Goal: Task Accomplishment & Management: Use online tool/utility

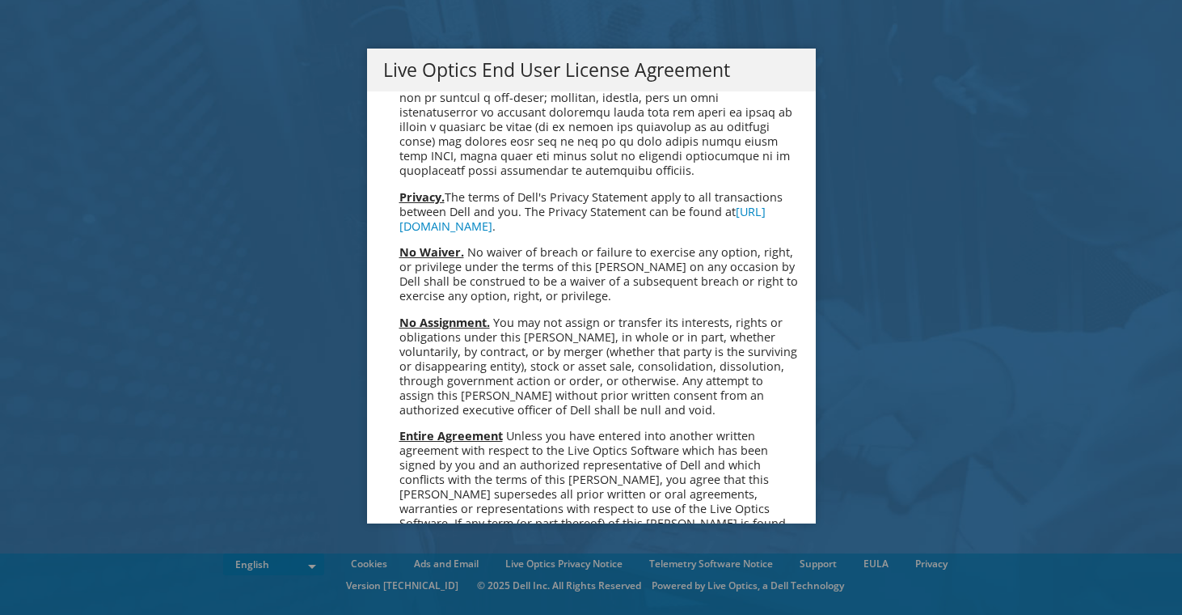
scroll to position [5926, 0]
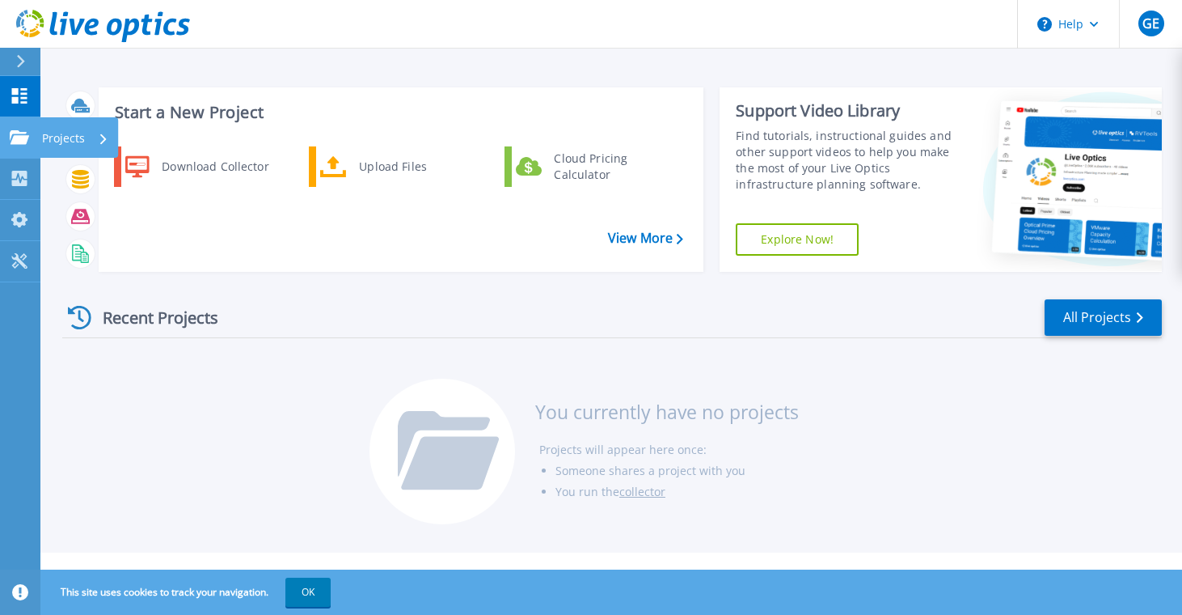
click at [34, 133] on link "Projects Projects" at bounding box center [20, 137] width 40 height 41
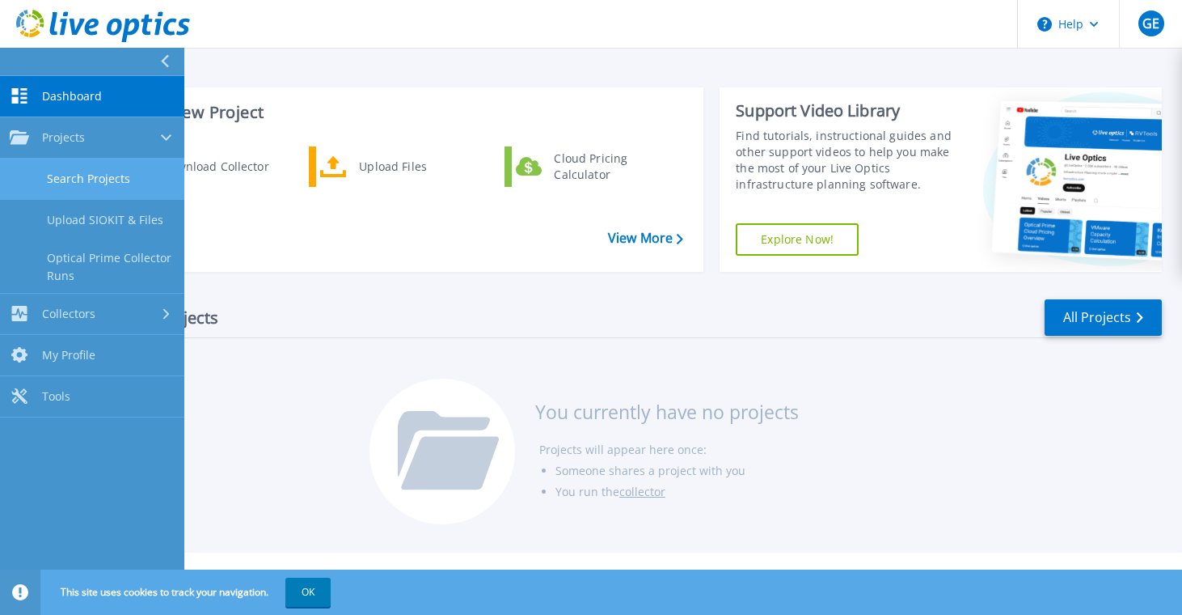
click at [132, 184] on link "Search Projects" at bounding box center [92, 179] width 184 height 41
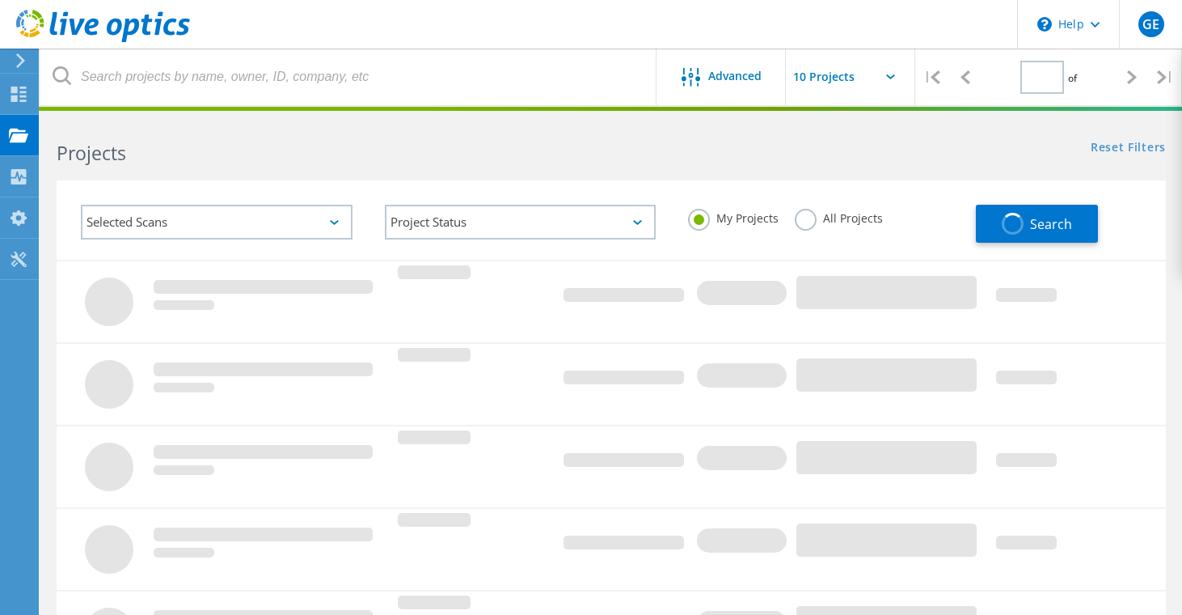
type input "1"
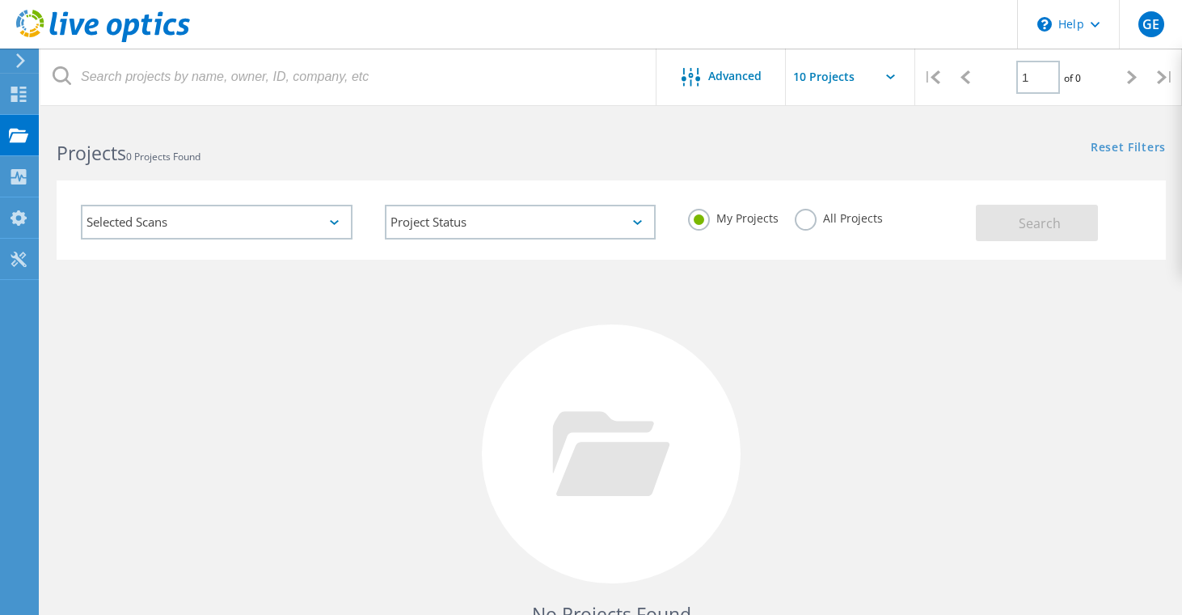
click at [842, 224] on label "All Projects" at bounding box center [839, 216] width 88 height 15
click at [0, 0] on input "All Projects" at bounding box center [0, 0] width 0 height 0
click at [1040, 211] on button "Search" at bounding box center [1037, 223] width 122 height 36
click at [337, 215] on div "Selected Scans" at bounding box center [217, 222] width 272 height 35
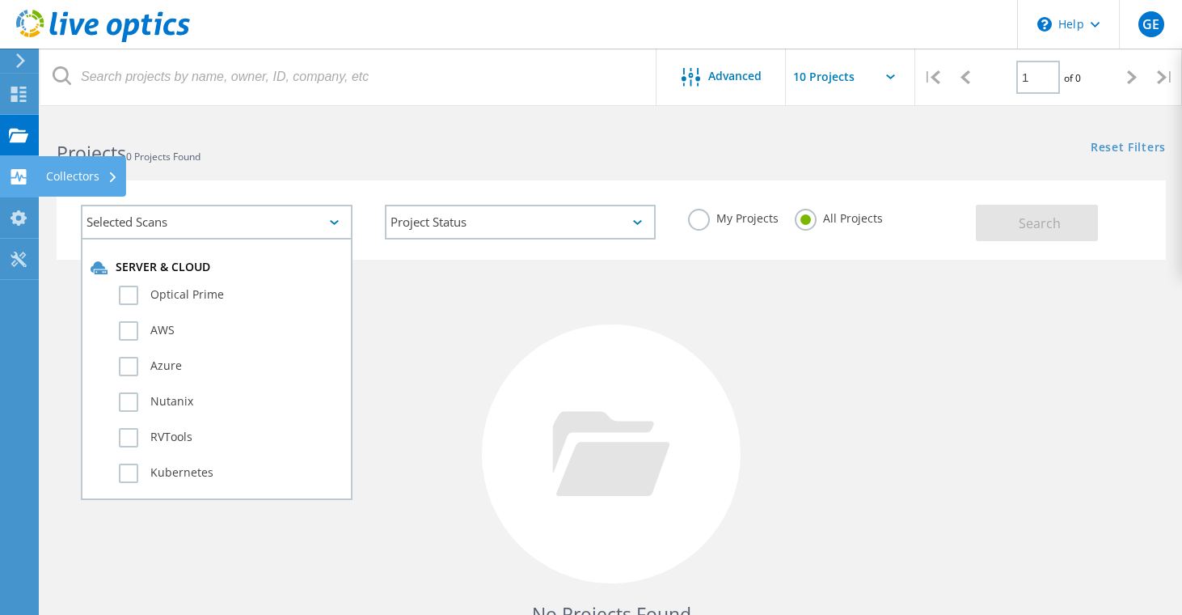
click at [19, 169] on use at bounding box center [18, 176] width 15 height 15
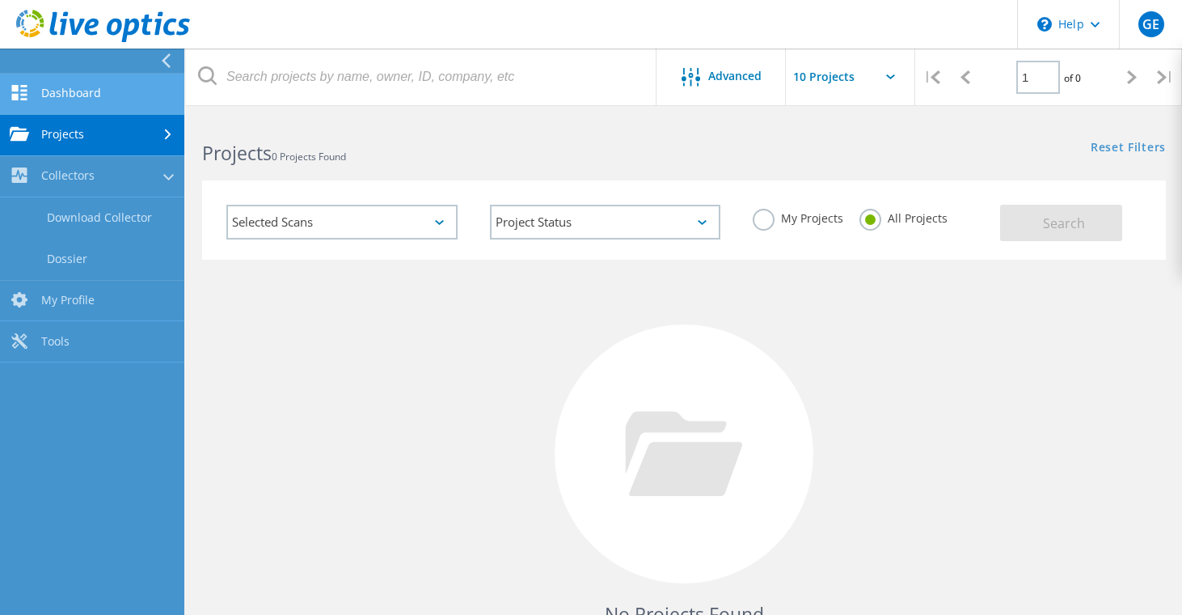
click at [136, 105] on link "Dashboard" at bounding box center [92, 94] width 184 height 41
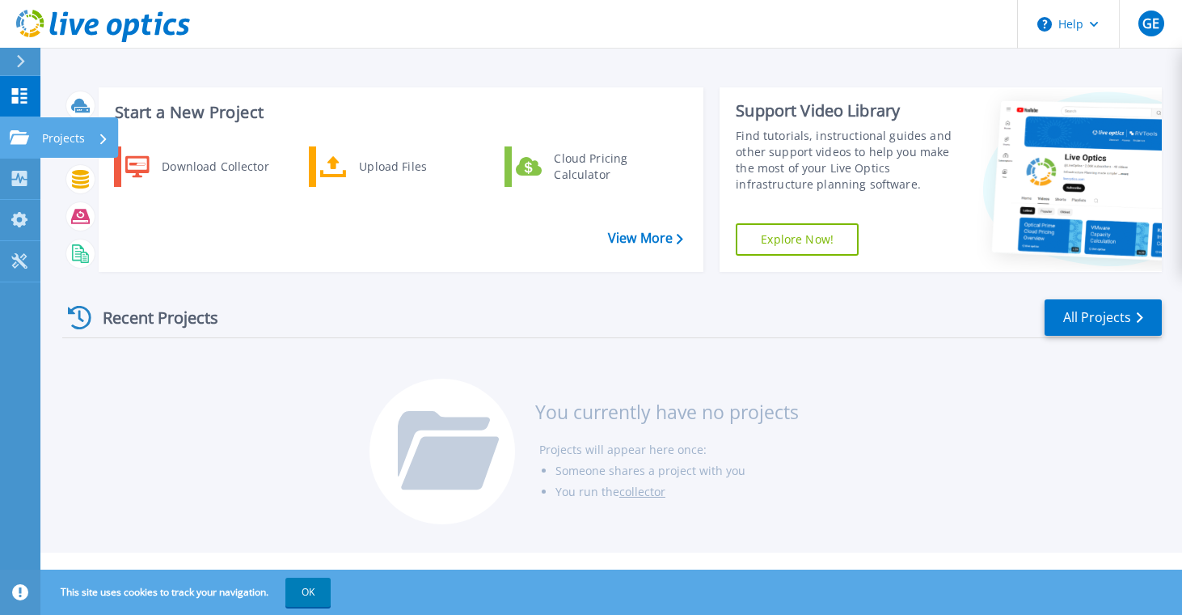
click at [27, 127] on link "Projects Projects" at bounding box center [20, 137] width 40 height 41
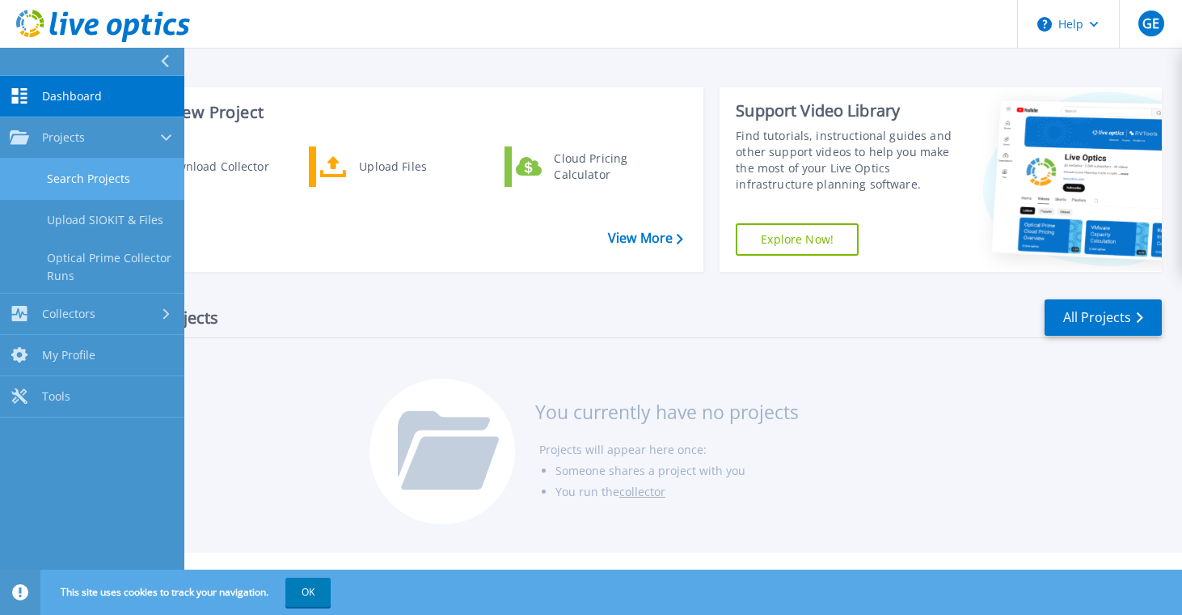
click at [111, 193] on link "Search Projects" at bounding box center [92, 179] width 184 height 41
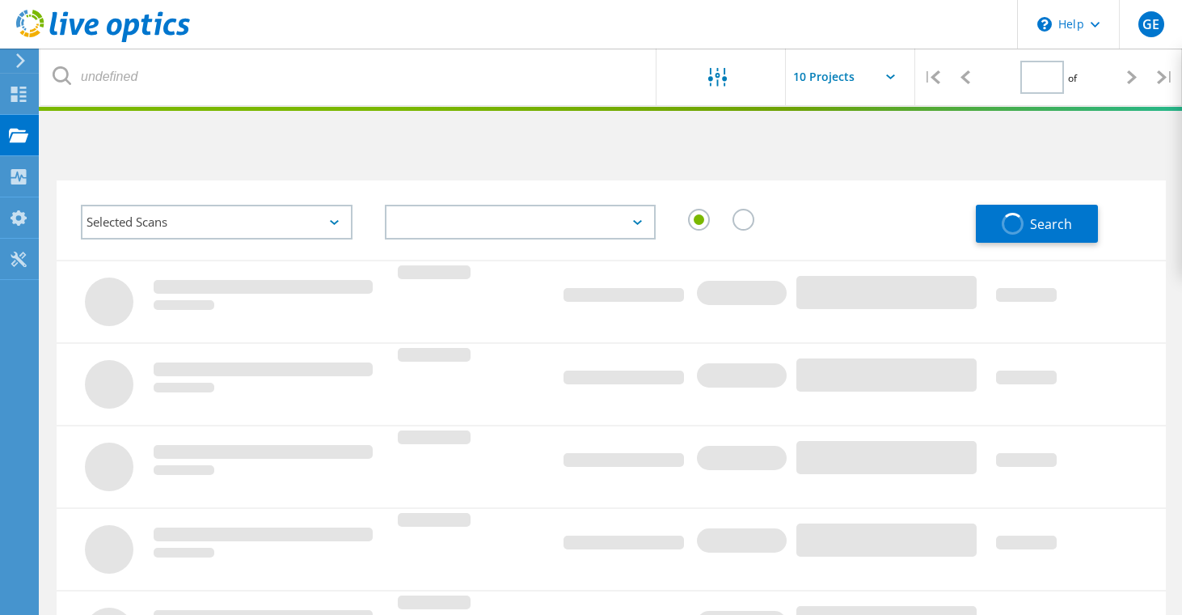
type input "1"
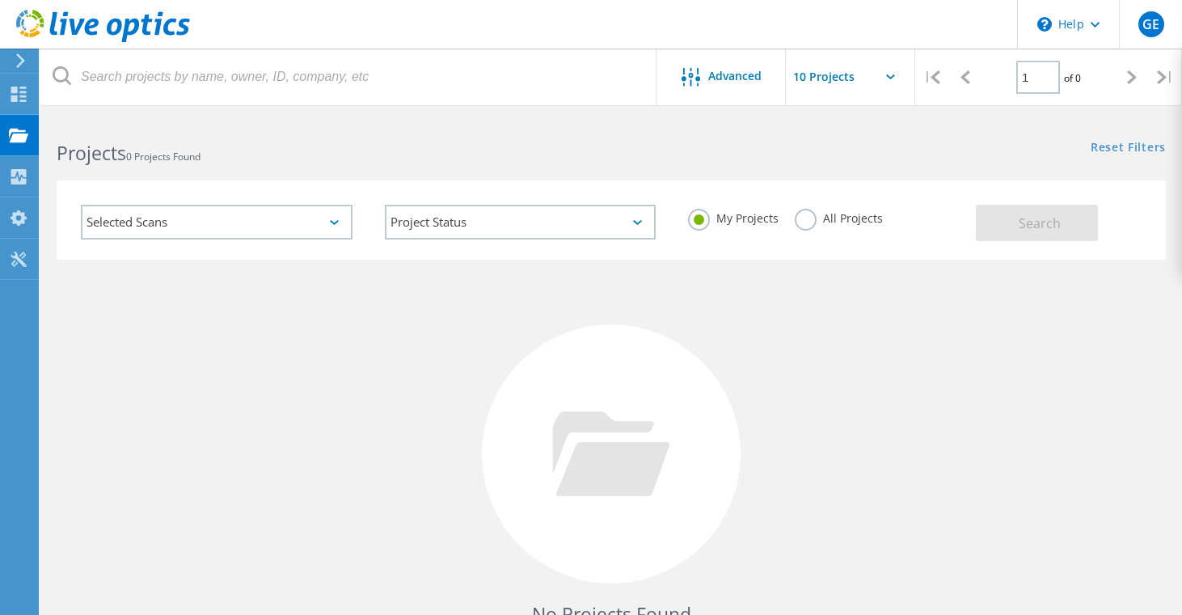
click at [822, 90] on input "text" at bounding box center [867, 77] width 162 height 57
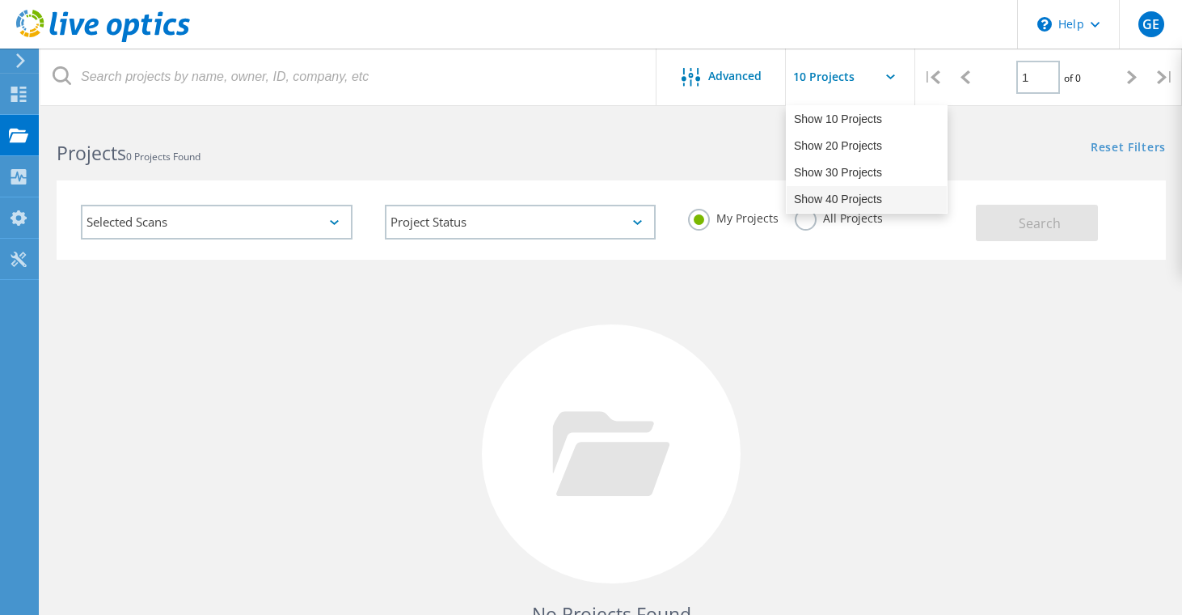
click at [843, 207] on div "Show 40 Projects" at bounding box center [867, 199] width 160 height 27
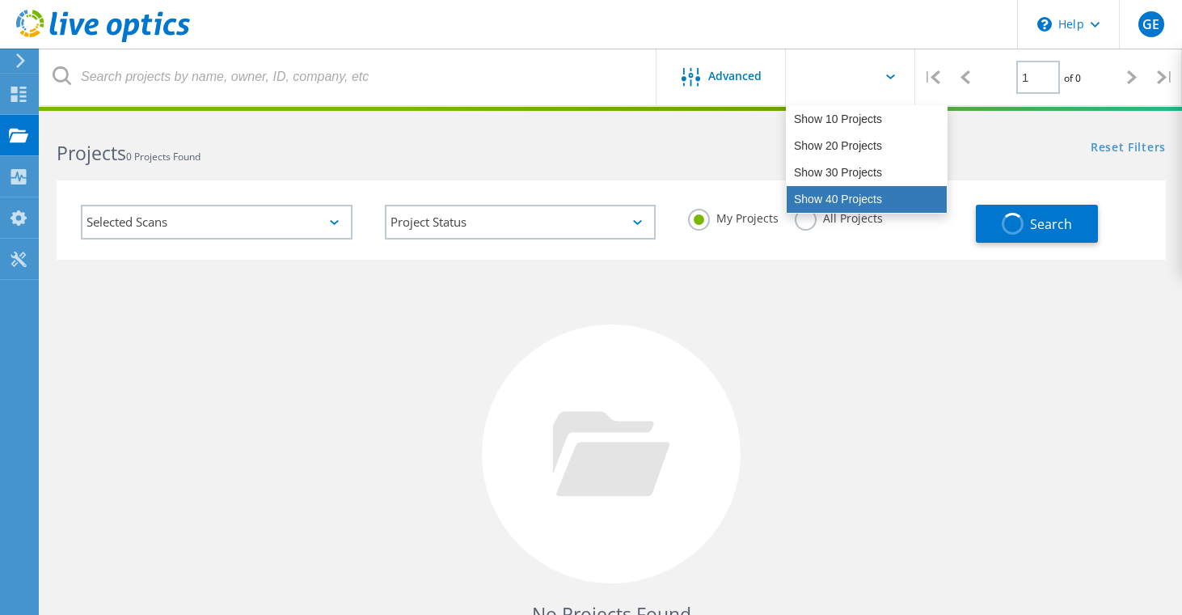
type input "Show 40 Projects"
